Goal: Information Seeking & Learning: Learn about a topic

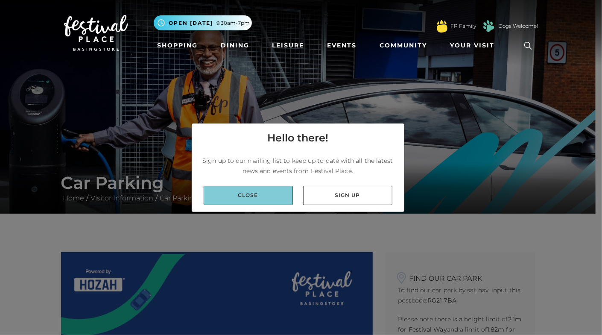
click at [254, 193] on link "Close" at bounding box center [248, 195] width 89 height 19
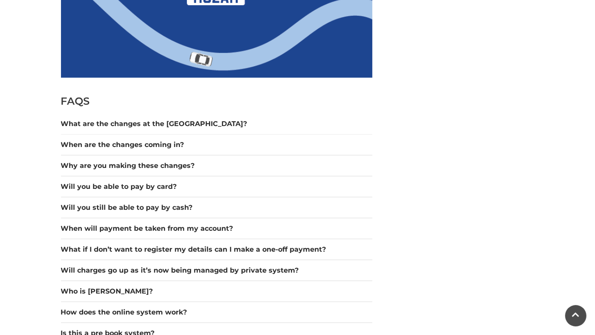
scroll to position [683, 0]
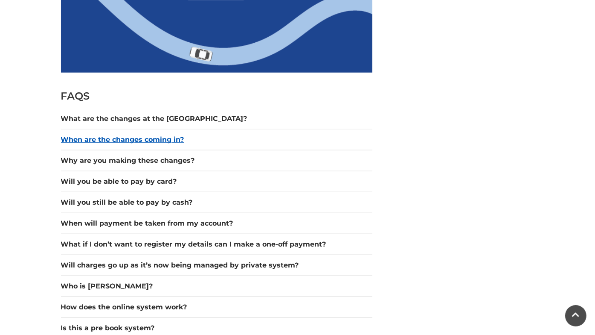
click at [174, 136] on button "When are the changes coming in?" at bounding box center [217, 139] width 312 height 10
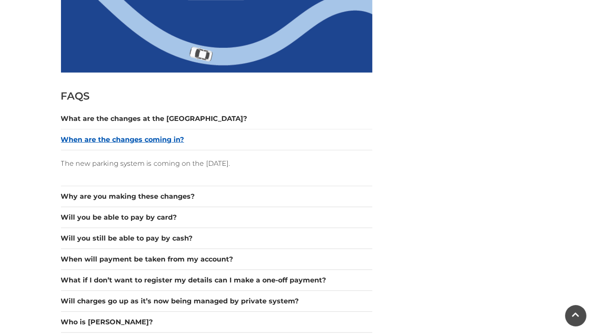
click at [174, 136] on button "When are the changes coming in?" at bounding box center [217, 139] width 312 height 10
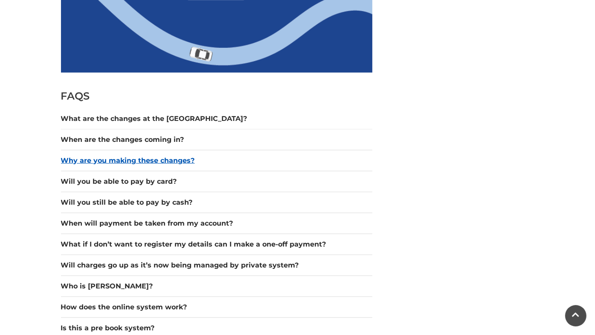
click at [172, 161] on button "Why are you making these changes?" at bounding box center [217, 160] width 312 height 10
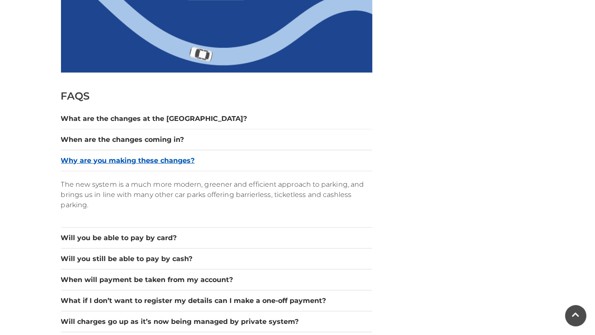
click at [155, 160] on button "Why are you making these changes?" at bounding box center [217, 160] width 312 height 10
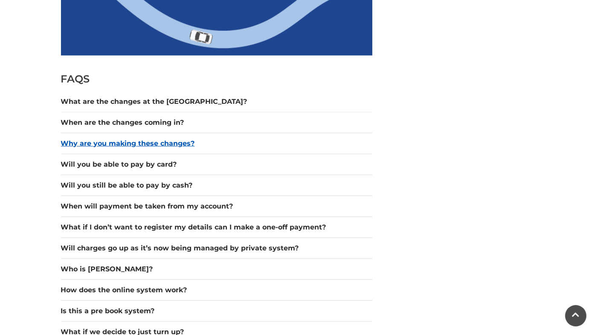
scroll to position [717, 0]
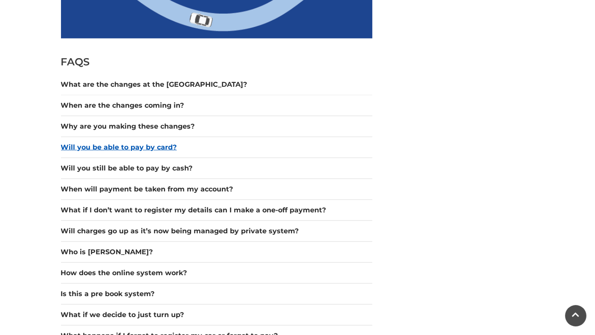
click at [155, 143] on button "Will you be able to pay by card?" at bounding box center [217, 147] width 312 height 10
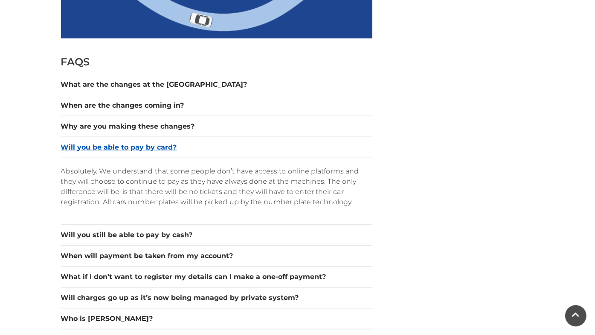
click at [155, 143] on button "Will you be able to pay by card?" at bounding box center [217, 147] width 312 height 10
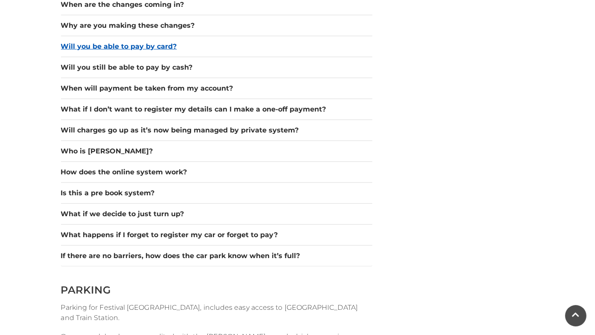
scroll to position [820, 0]
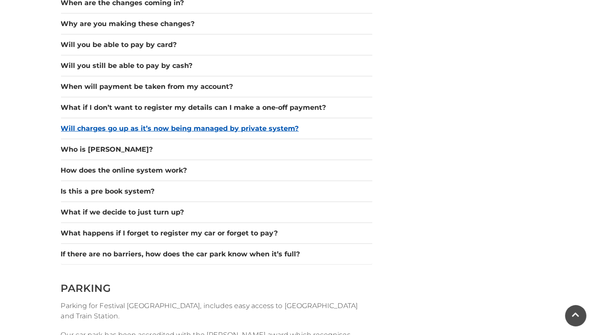
click at [159, 128] on button "Will charges go up as it’s now being managed by private system?" at bounding box center [217, 128] width 312 height 10
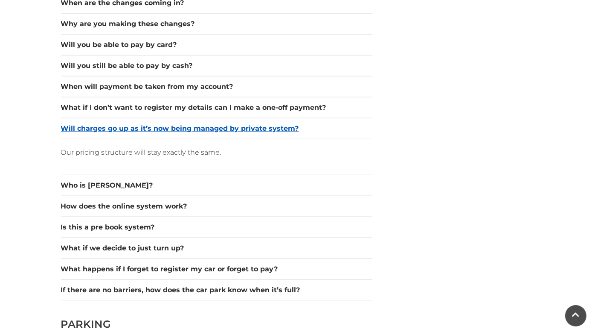
click at [174, 126] on button "Will charges go up as it’s now being managed by private system?" at bounding box center [217, 128] width 312 height 10
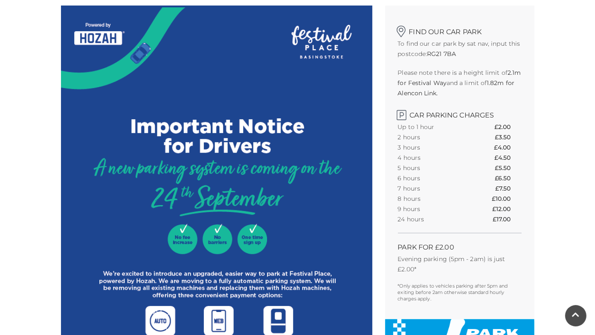
scroll to position [256, 0]
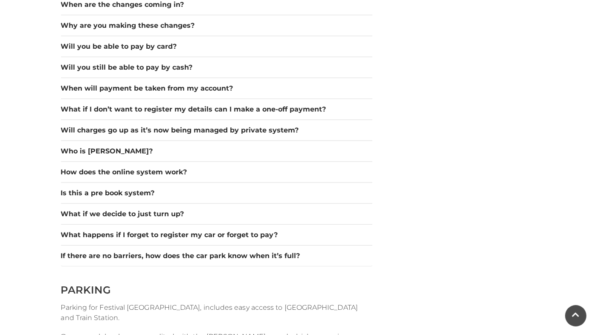
scroll to position [820, 0]
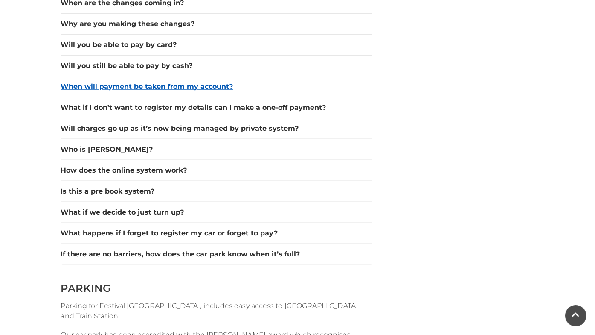
click at [192, 86] on button "When will payment be taken from my account?" at bounding box center [217, 87] width 312 height 10
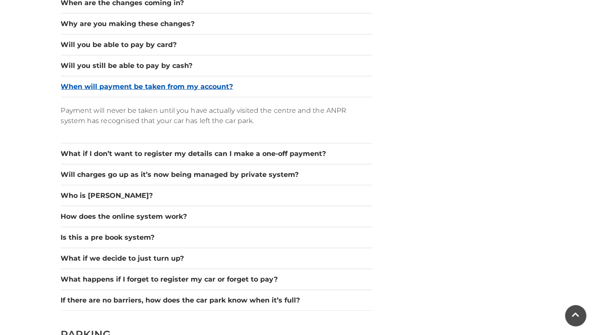
click at [191, 85] on button "When will payment be taken from my account?" at bounding box center [217, 87] width 312 height 10
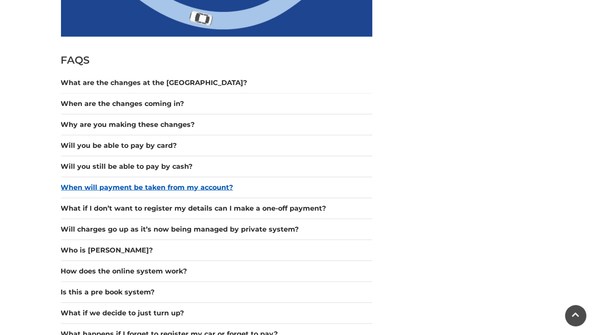
scroll to position [717, 0]
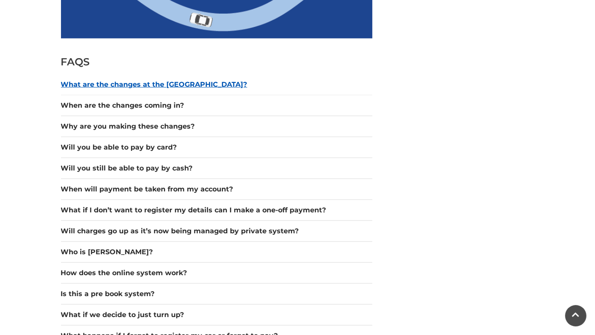
click at [155, 85] on button "What are the changes at the [GEOGRAPHIC_DATA]?" at bounding box center [217, 84] width 312 height 10
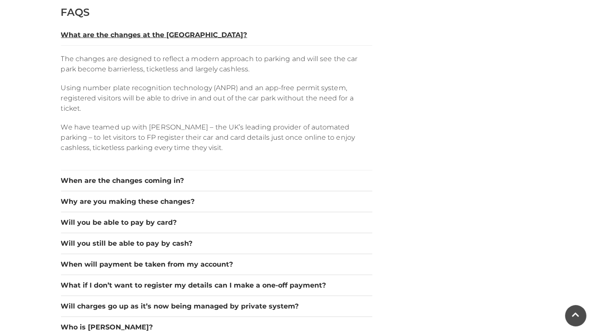
scroll to position [768, 0]
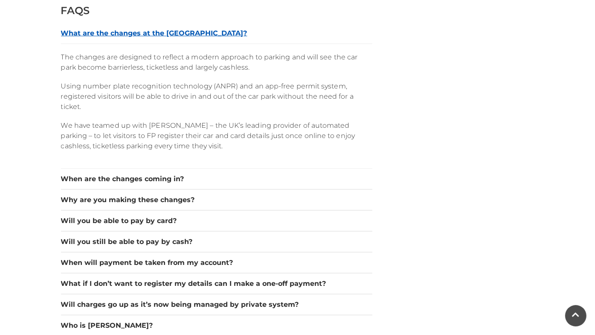
click at [169, 32] on button "What are the changes at the [GEOGRAPHIC_DATA]?" at bounding box center [217, 33] width 312 height 10
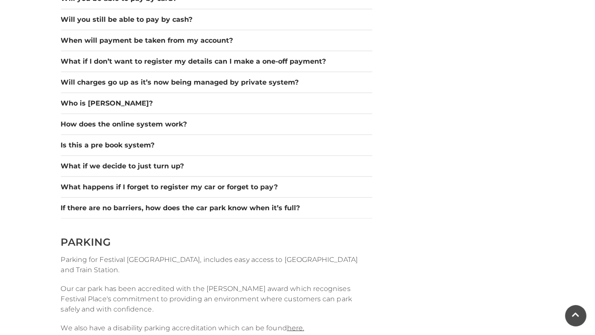
scroll to position [905, 0]
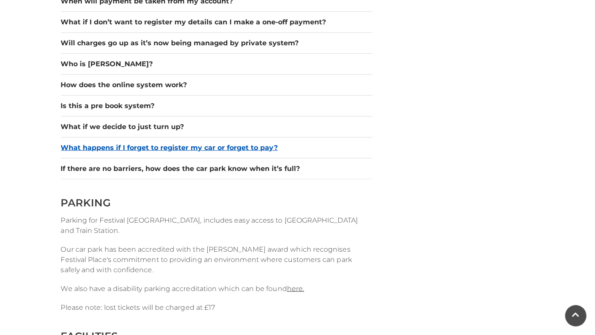
click at [260, 145] on button "What happens if I forget to register my car or forget to pay?" at bounding box center [217, 148] width 312 height 10
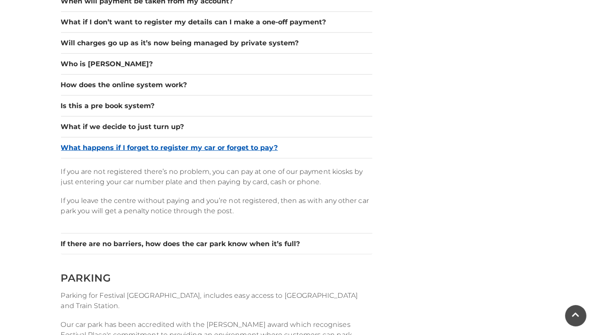
click at [230, 143] on button "What happens if I forget to register my car or forget to pay?" at bounding box center [217, 148] width 312 height 10
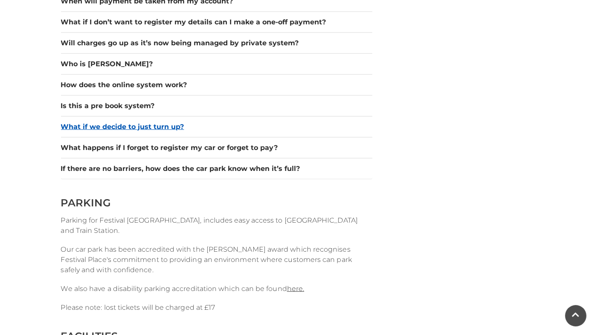
click at [178, 126] on button "What if we decide to just turn up?" at bounding box center [217, 127] width 312 height 10
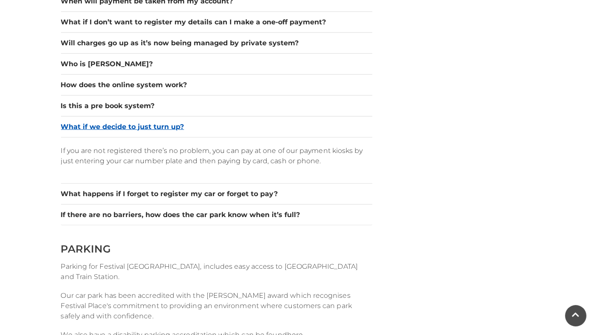
click at [168, 124] on button "What if we decide to just turn up?" at bounding box center [217, 127] width 312 height 10
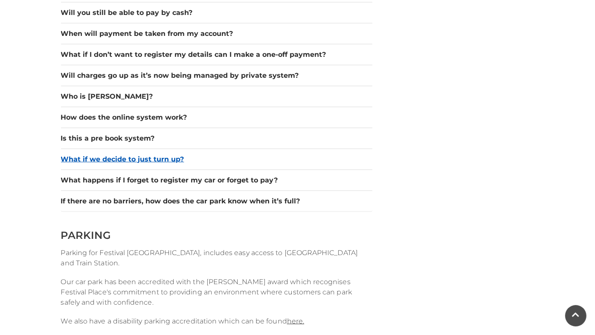
scroll to position [871, 0]
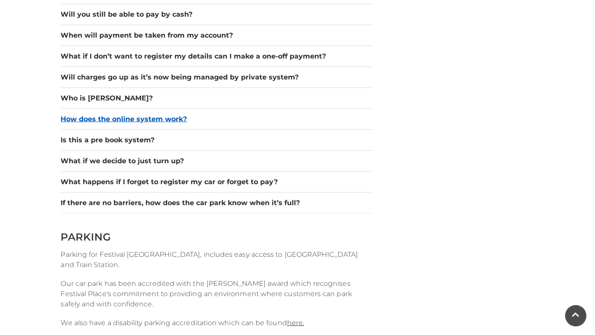
click at [171, 115] on button "How does the online system work?" at bounding box center [217, 119] width 312 height 10
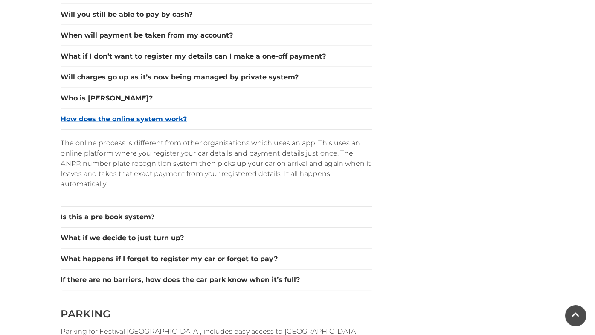
click at [147, 114] on button "How does the online system work?" at bounding box center [217, 119] width 312 height 10
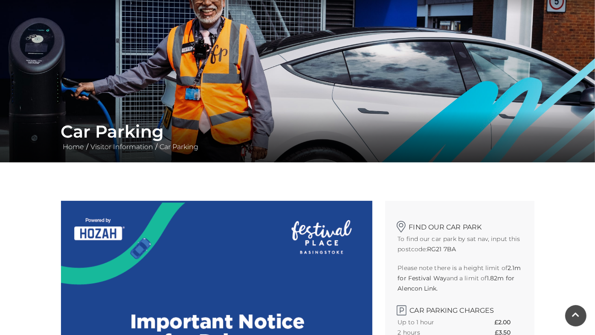
scroll to position [0, 0]
